Goal: Register for event/course

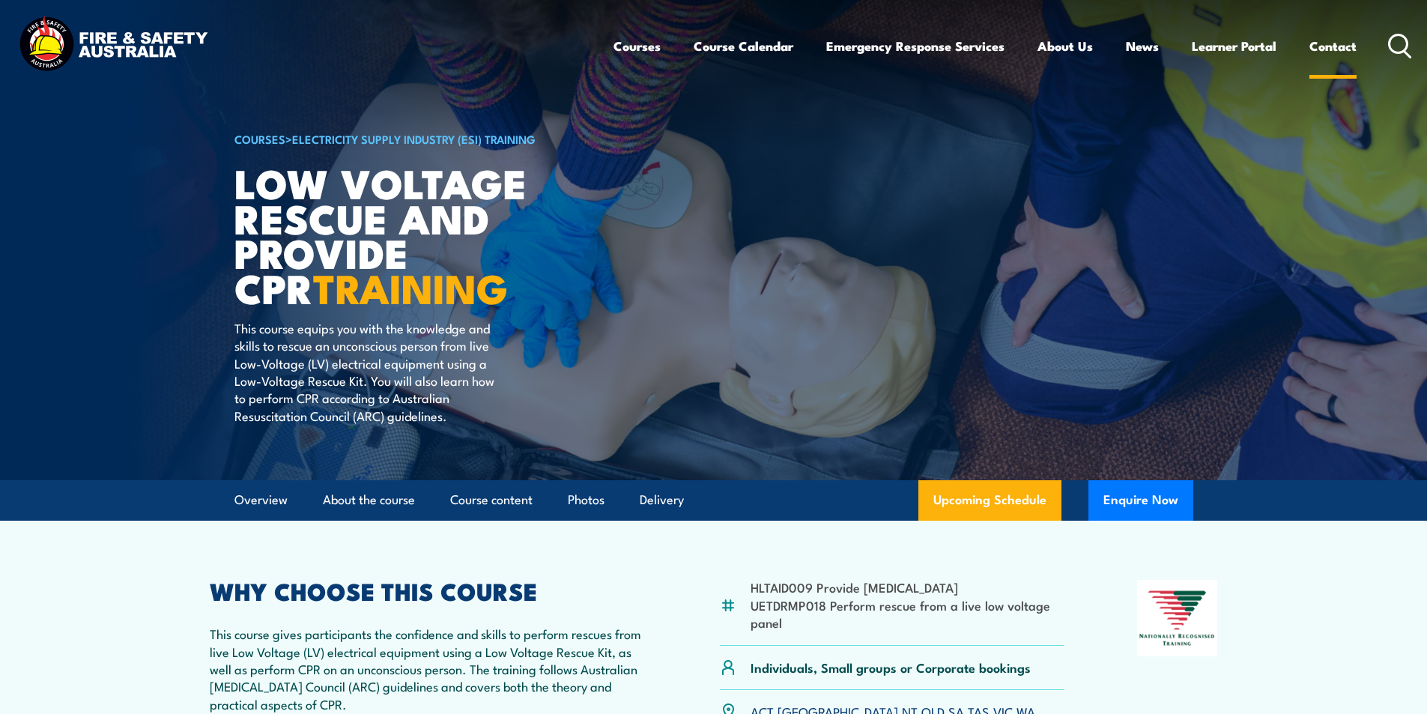
drag, startPoint x: 1404, startPoint y: 37, endPoint x: 1354, endPoint y: 59, distance: 54.7
click at [1403, 37] on circle at bounding box center [1399, 43] width 18 height 18
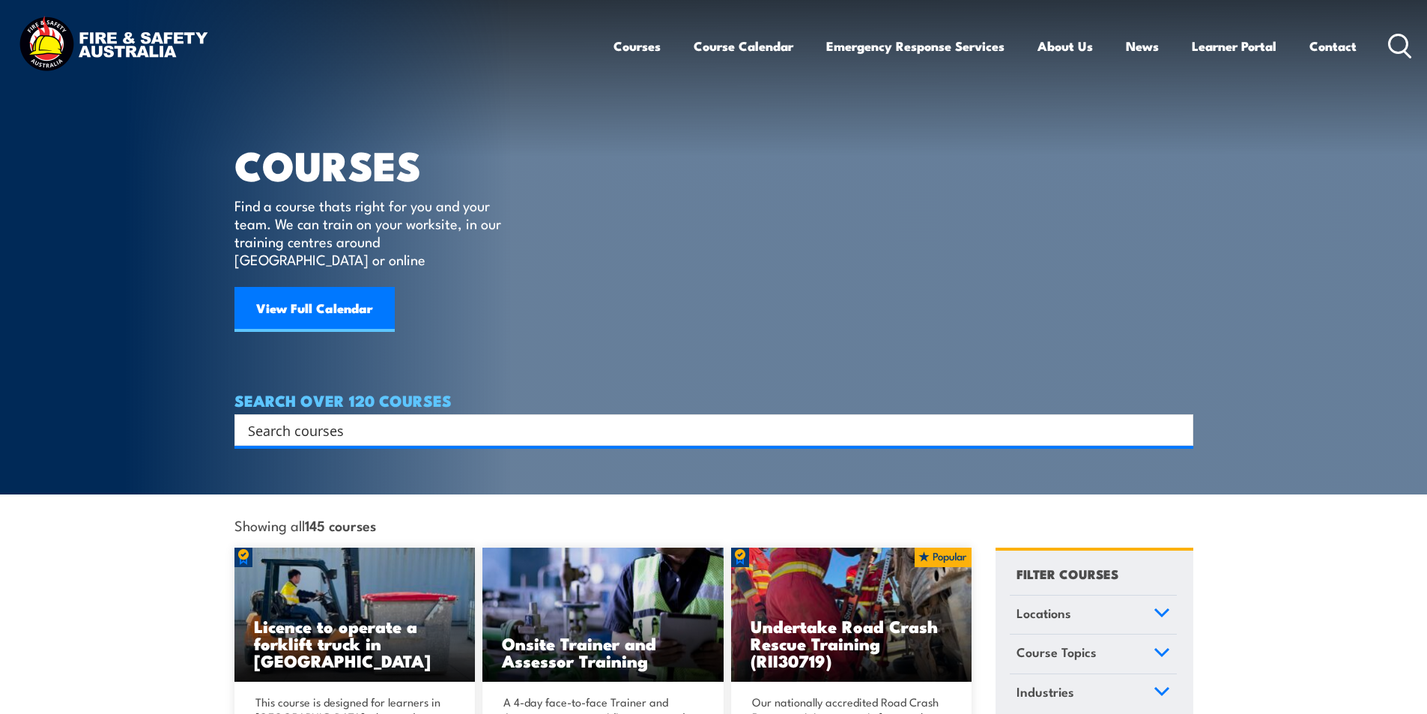
drag, startPoint x: 0, startPoint y: 0, endPoint x: 369, endPoint y: 414, distance: 555.0
click at [369, 419] on input "Search input" at bounding box center [704, 430] width 913 height 22
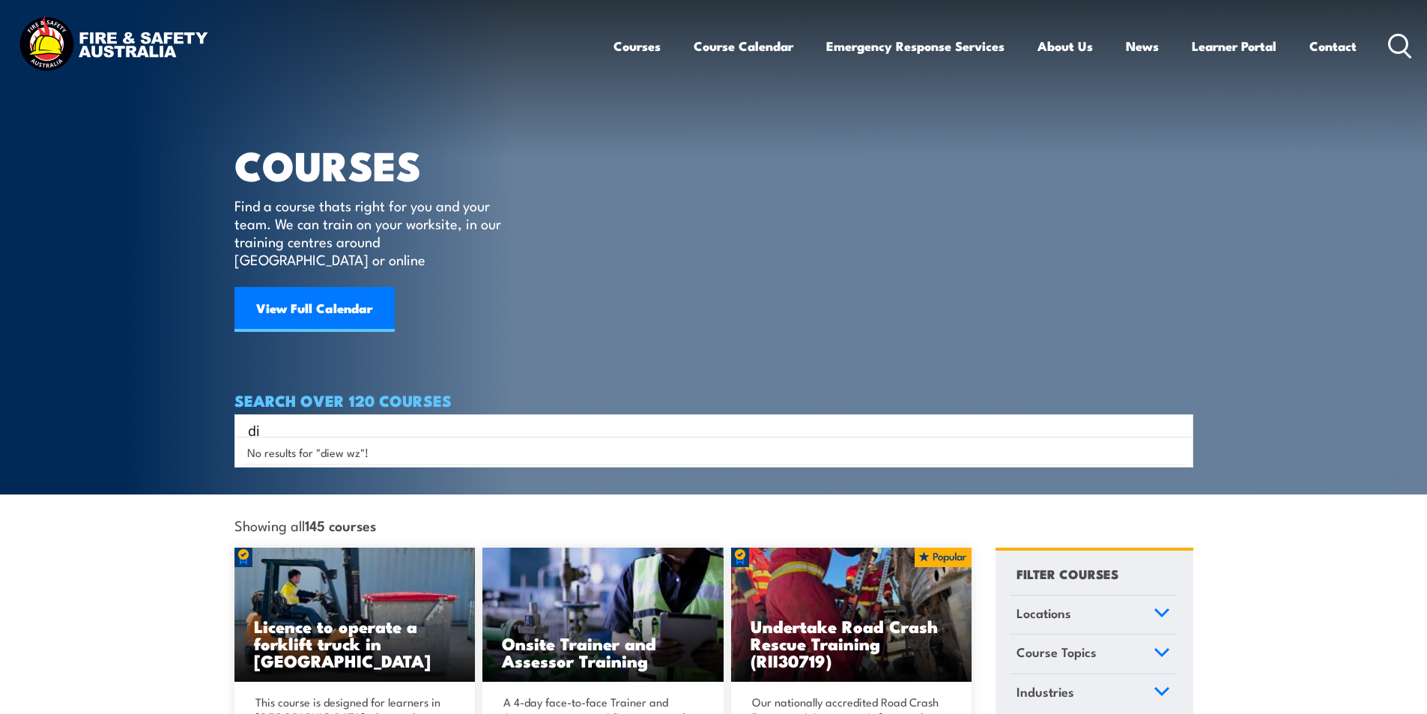
type input "d"
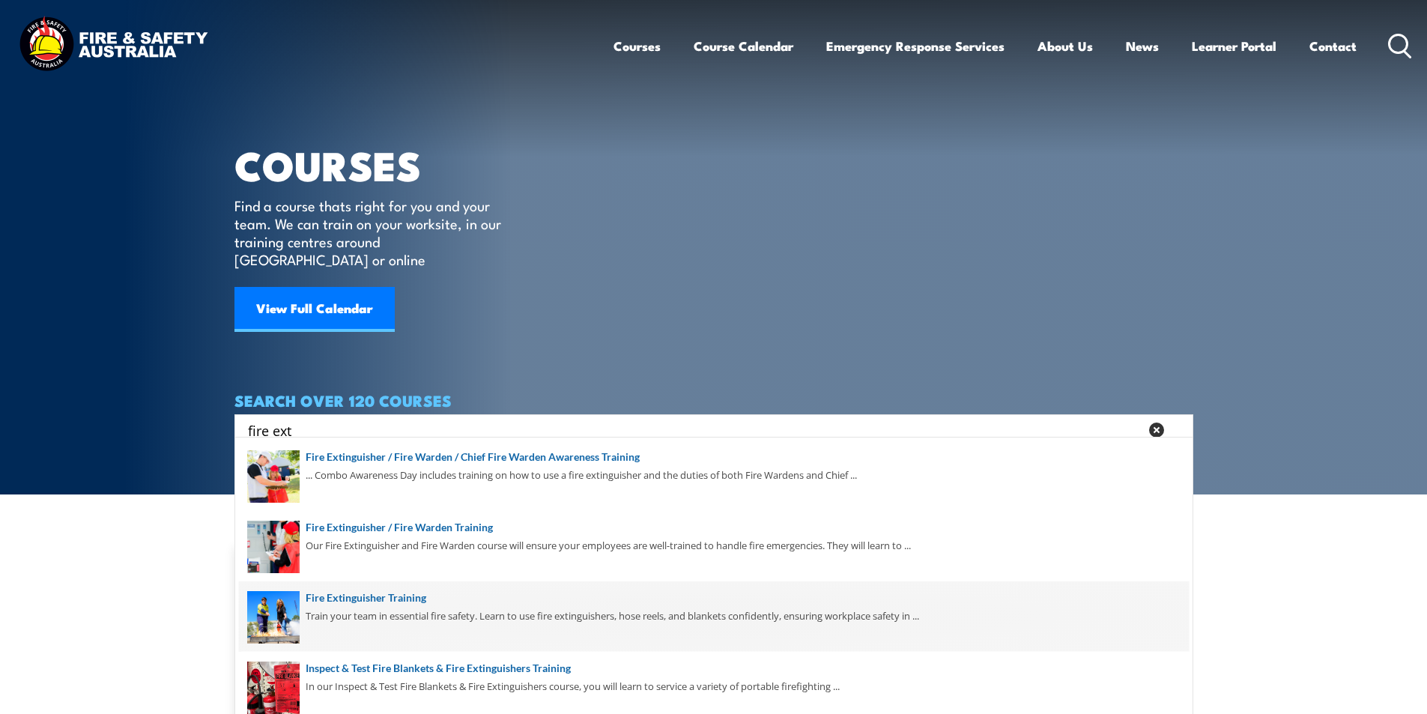
type input "fire ext"
click at [393, 601] on span at bounding box center [714, 616] width 950 height 70
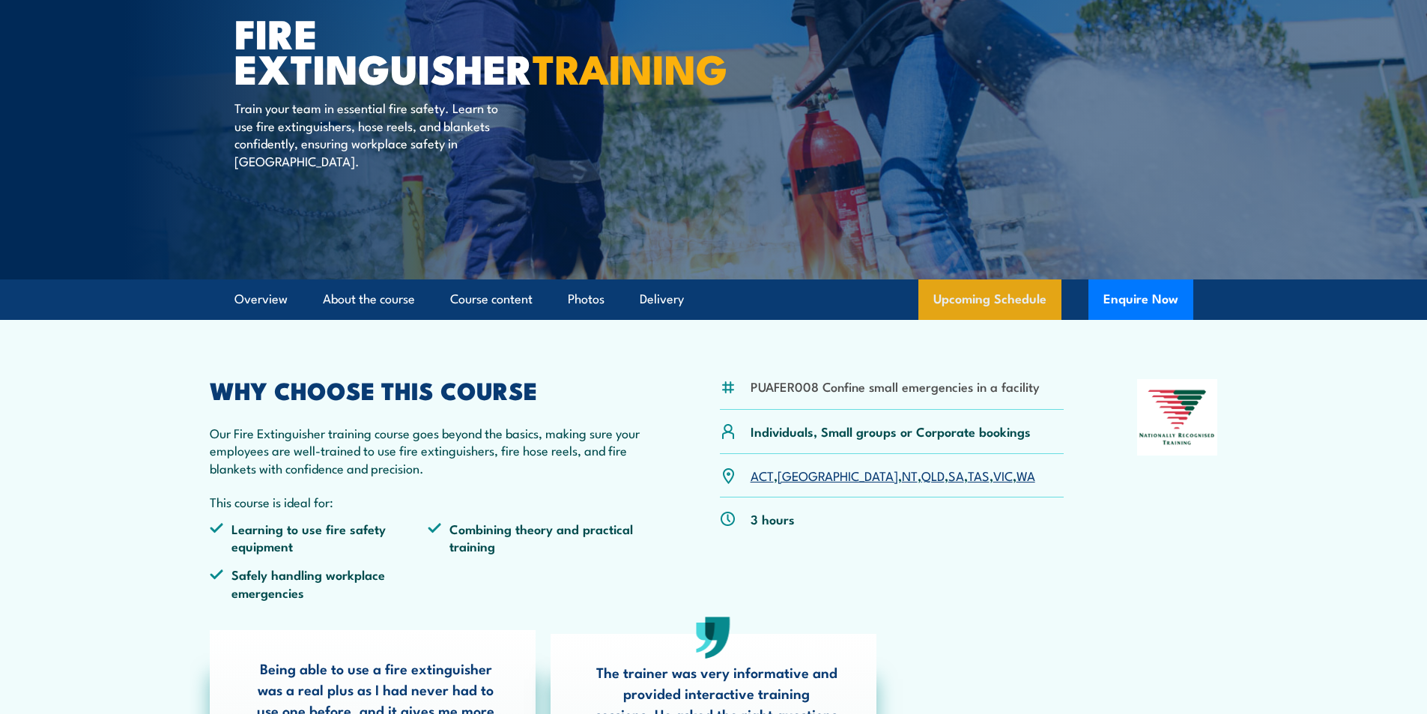
click at [996, 297] on link "Upcoming Schedule" at bounding box center [990, 299] width 143 height 40
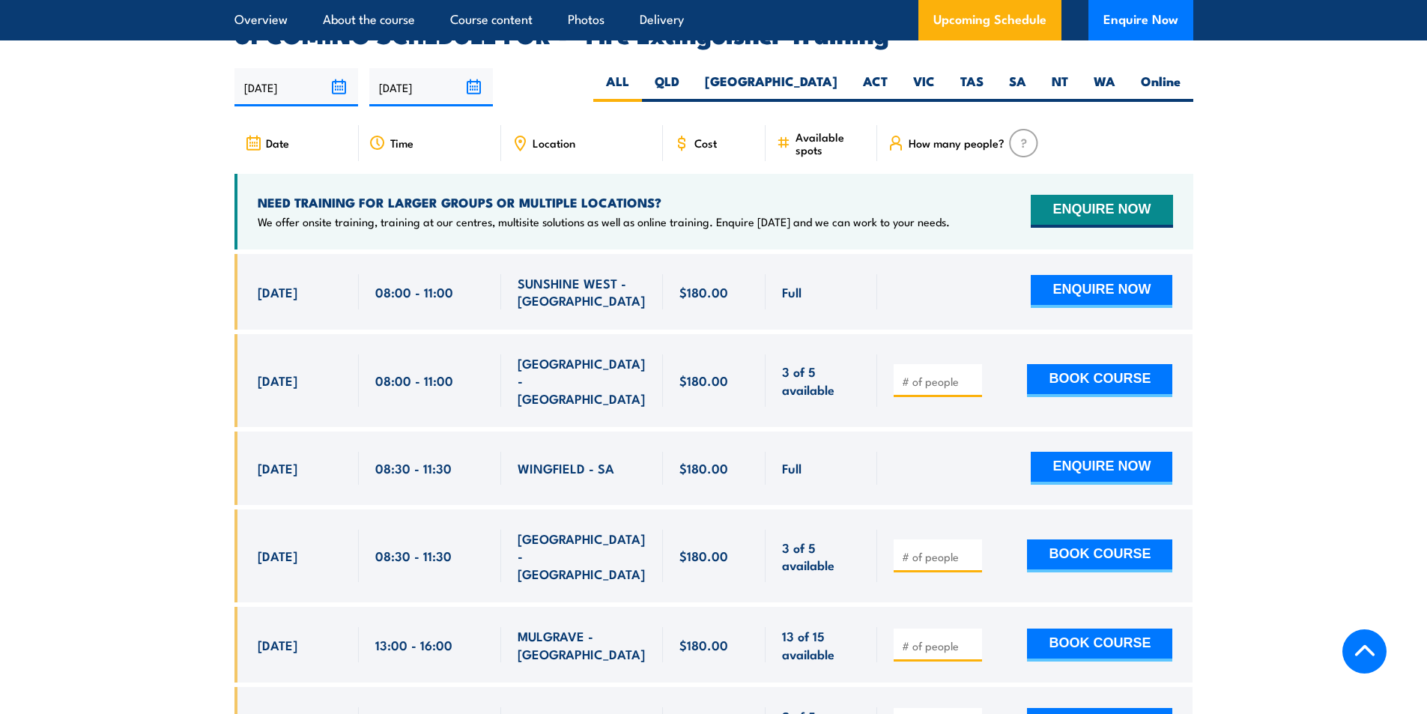
scroll to position [2514, 0]
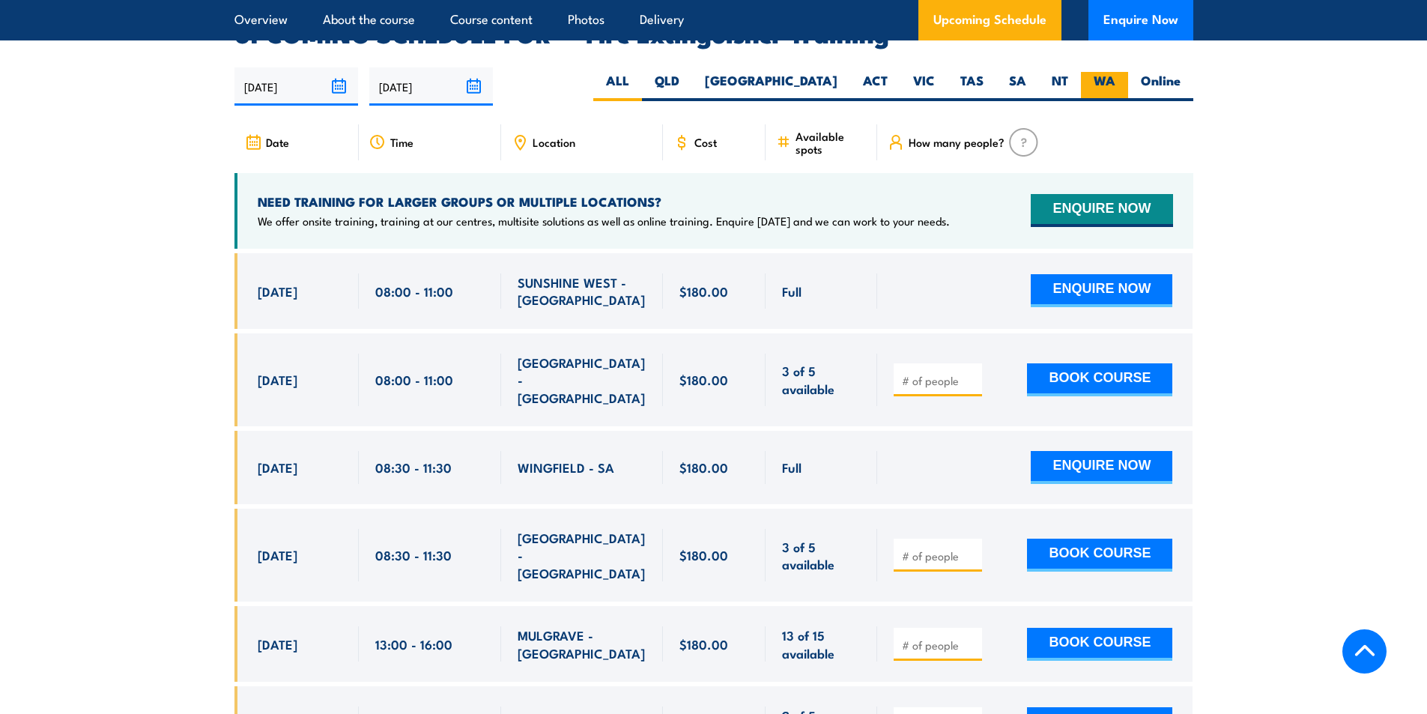
click at [1100, 72] on label "WA" at bounding box center [1104, 86] width 47 height 29
click at [1116, 72] on input "WA" at bounding box center [1121, 77] width 10 height 10
radio input "true"
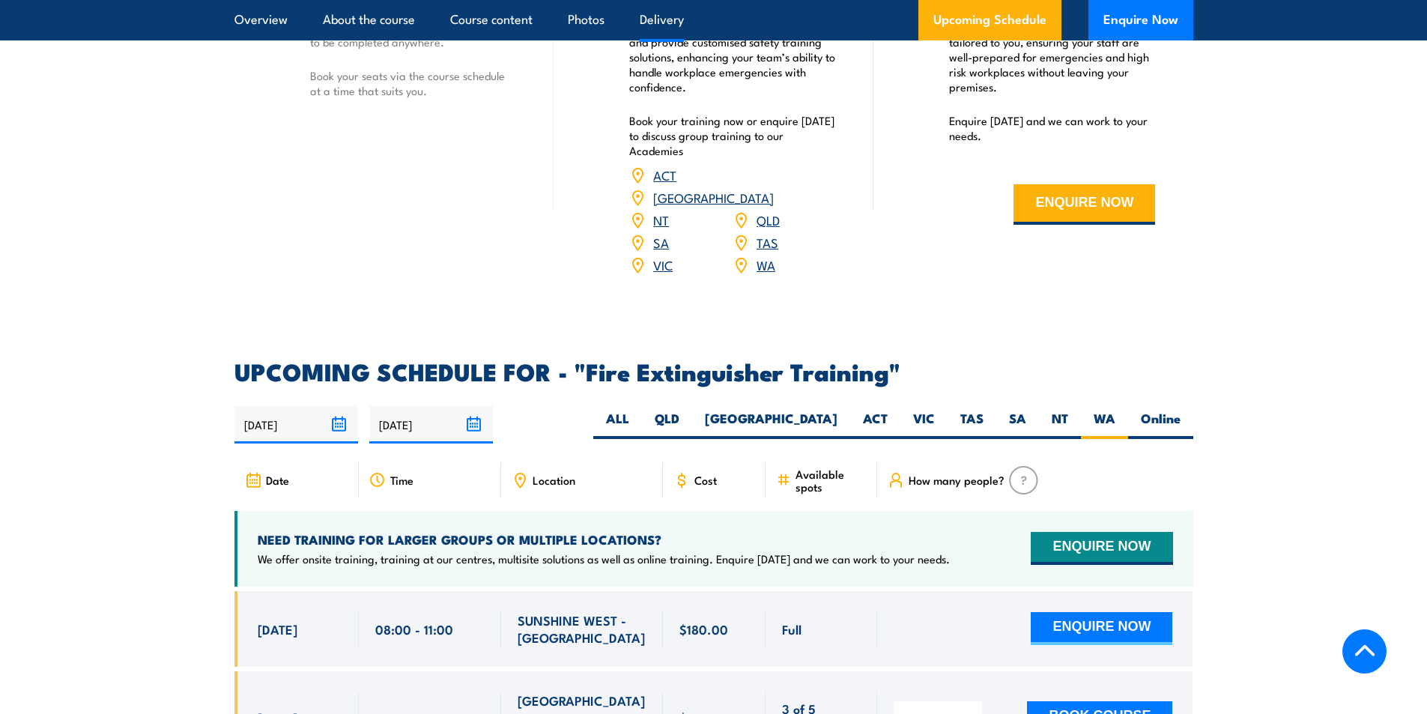
scroll to position [2065, 0]
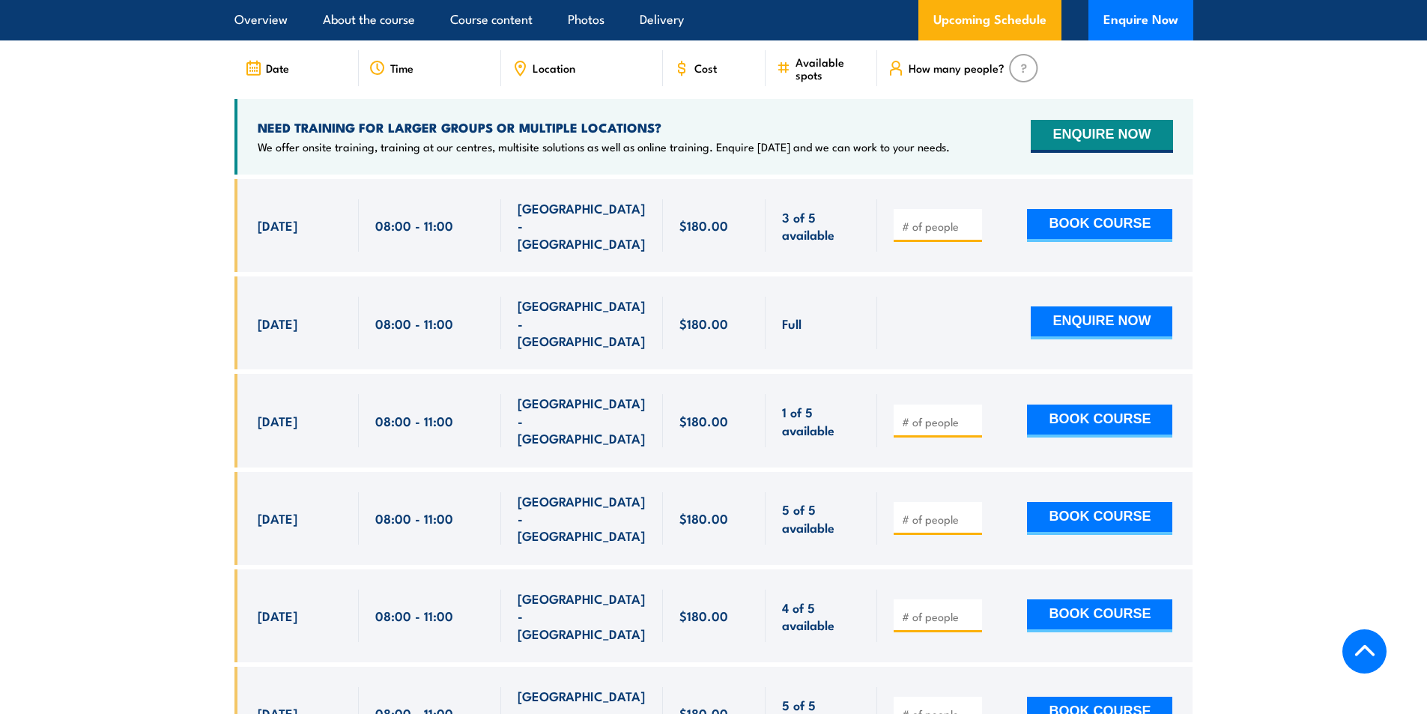
scroll to position [2589, 0]
